Goal: Task Accomplishment & Management: Use online tool/utility

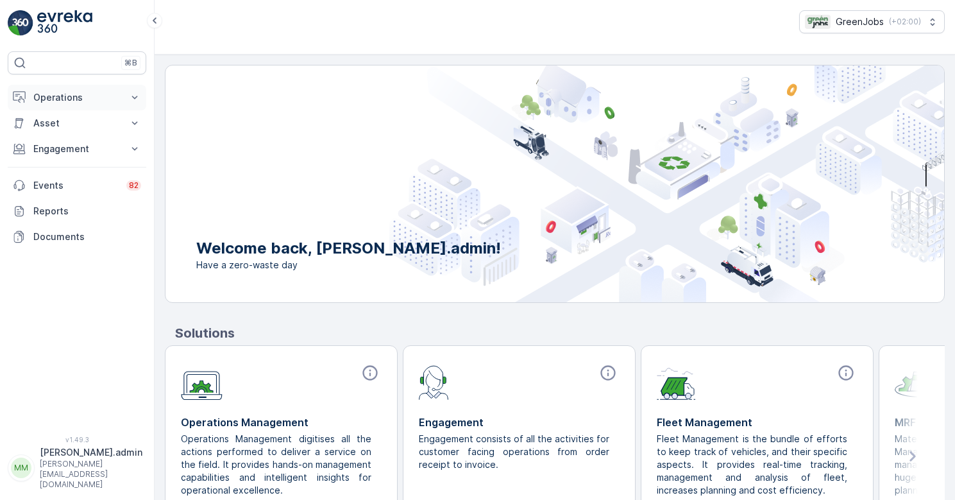
click at [55, 95] on p "Operations" at bounding box center [76, 97] width 87 height 13
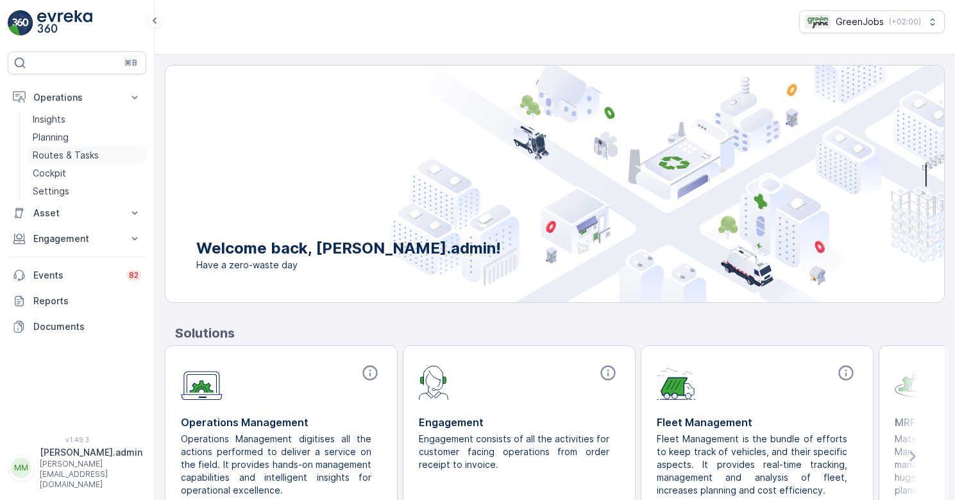
click at [78, 155] on p "Routes & Tasks" at bounding box center [66, 155] width 66 height 13
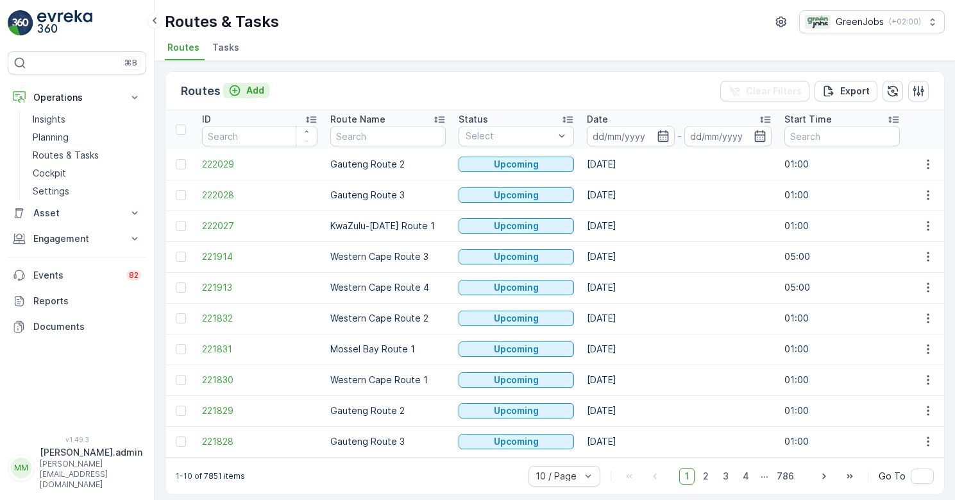
click at [257, 90] on p "Add" at bounding box center [255, 90] width 18 height 13
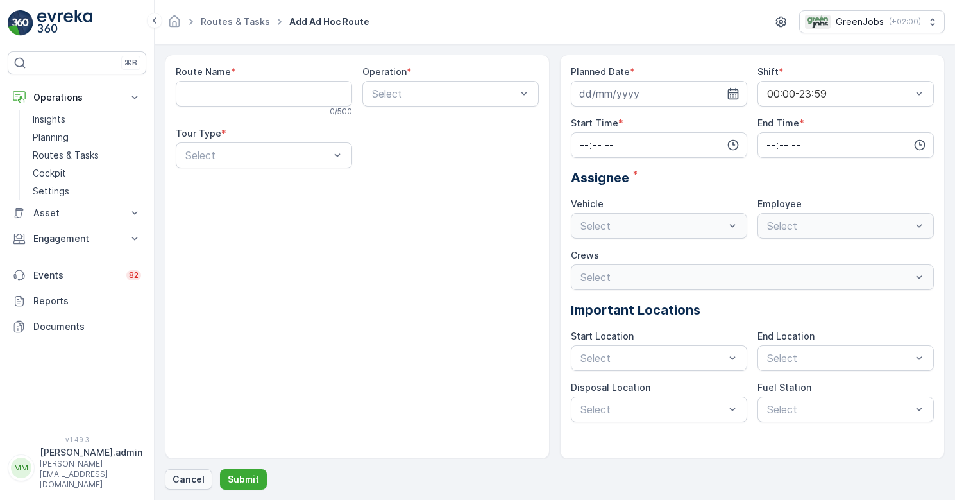
click at [189, 479] on p "Cancel" at bounding box center [189, 479] width 32 height 13
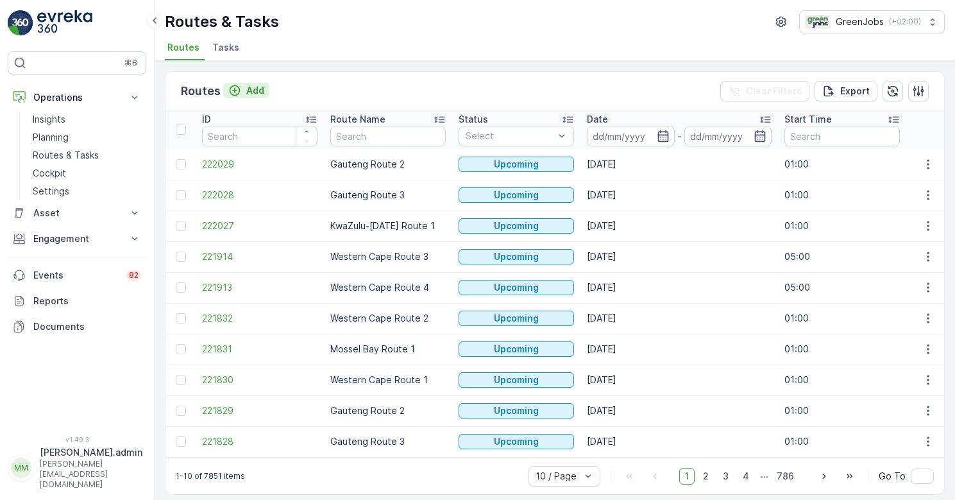
click at [253, 88] on p "Add" at bounding box center [255, 90] width 18 height 13
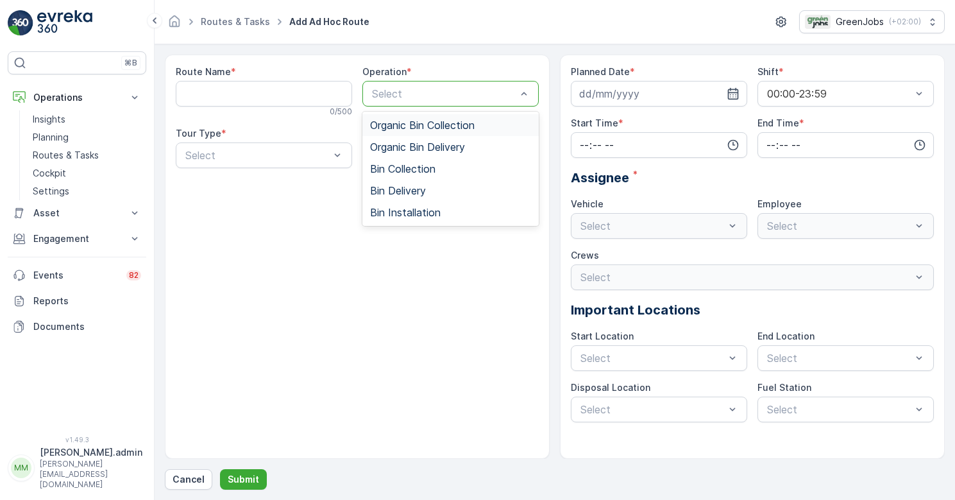
click at [447, 126] on span "Organic Bin Collection" at bounding box center [422, 125] width 105 height 12
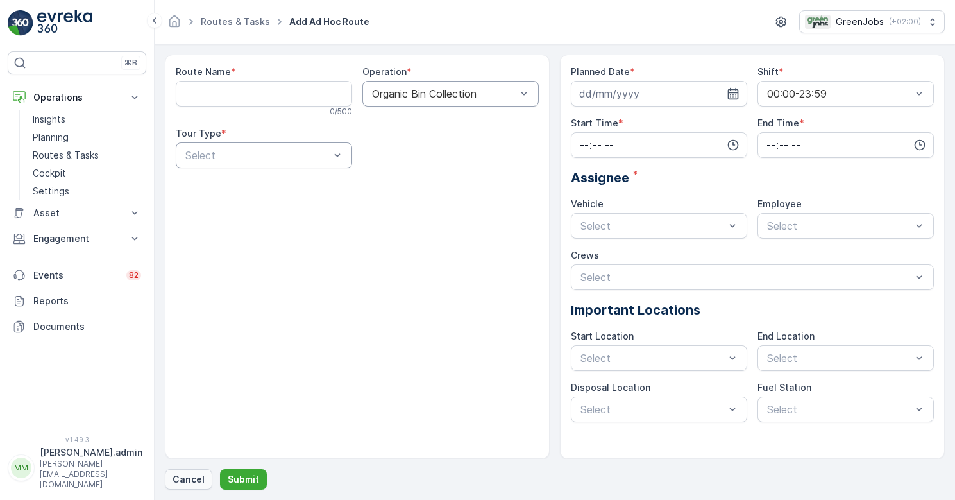
click at [183, 476] on p "Cancel" at bounding box center [189, 479] width 32 height 13
